Goal: Find specific page/section: Find specific page/section

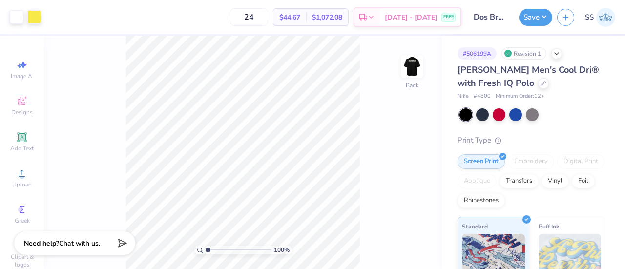
click at [465, 95] on span "Nike" at bounding box center [462, 96] width 11 height 8
click at [482, 93] on span "# 4800" at bounding box center [481, 96] width 17 height 8
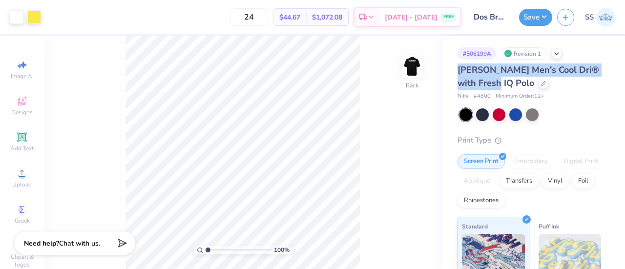
drag, startPoint x: 457, startPoint y: 67, endPoint x: 486, endPoint y: 83, distance: 33.0
click at [486, 83] on span "[PERSON_NAME] Men's Cool Dri® with Fresh IQ Polo" at bounding box center [527, 76] width 141 height 25
copy span "[PERSON_NAME] Men's Cool Dri® with Fresh IQ Polo"
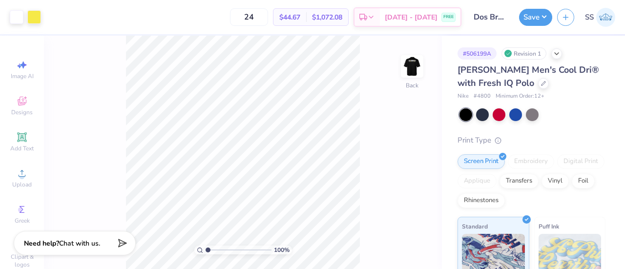
click at [462, 95] on span "Nike" at bounding box center [462, 96] width 11 height 8
